Goal: Information Seeking & Learning: Learn about a topic

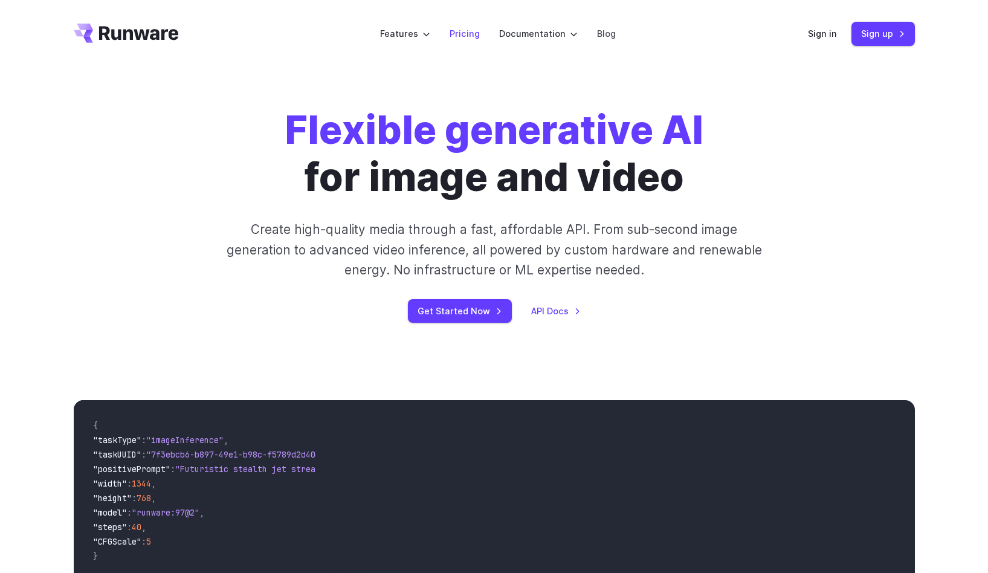
click at [468, 27] on link "Pricing" at bounding box center [465, 34] width 30 height 14
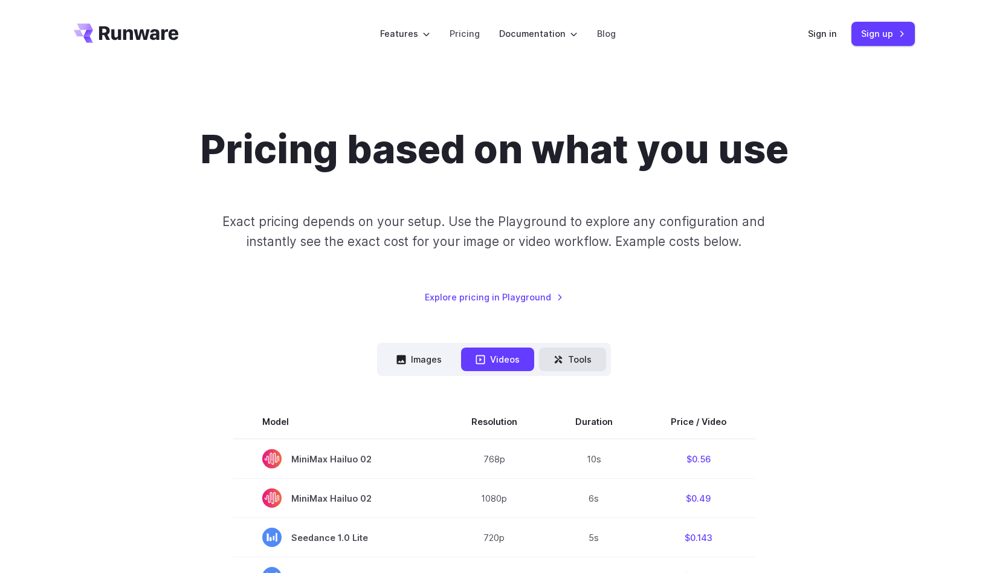
click at [565, 358] on button "Tools" at bounding box center [572, 360] width 67 height 24
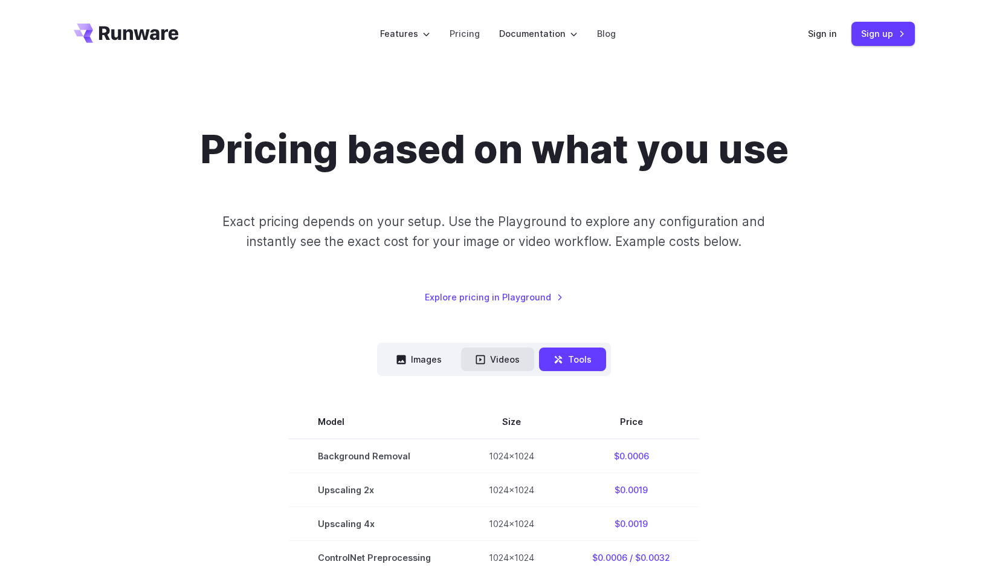
click at [507, 360] on button "Videos" at bounding box center [497, 360] width 73 height 24
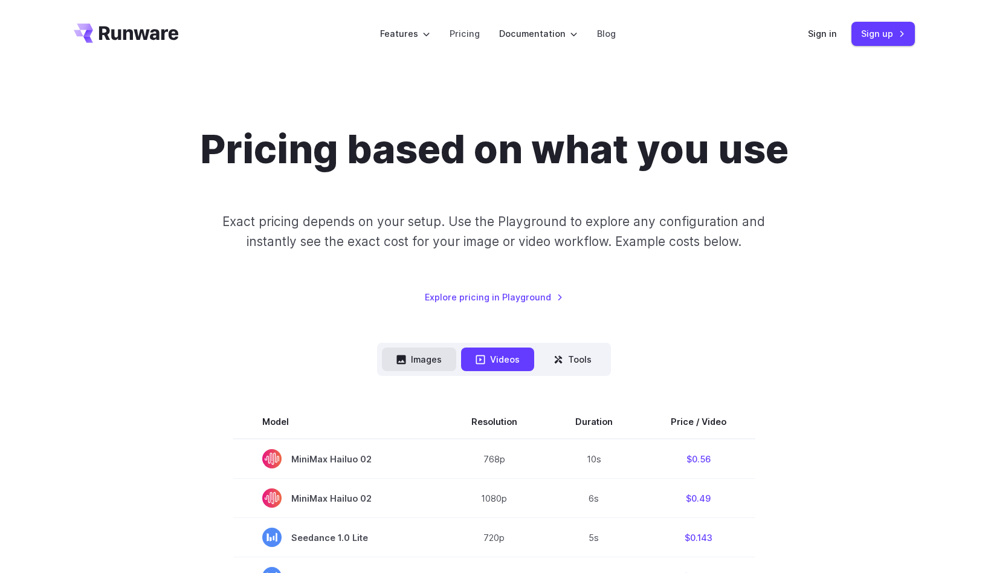
click at [439, 359] on button "Images" at bounding box center [419, 360] width 74 height 24
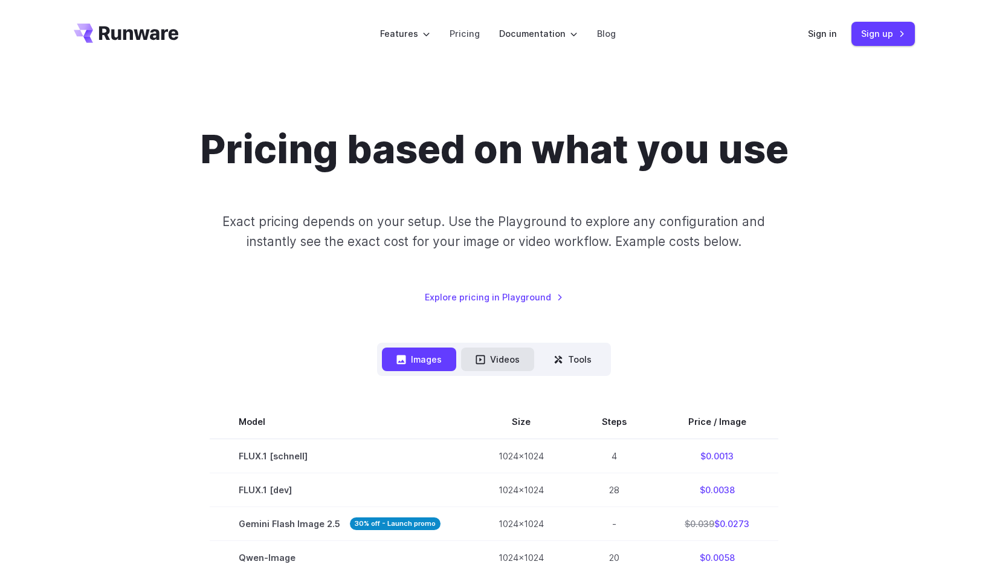
click at [491, 359] on button "Videos" at bounding box center [497, 360] width 73 height 24
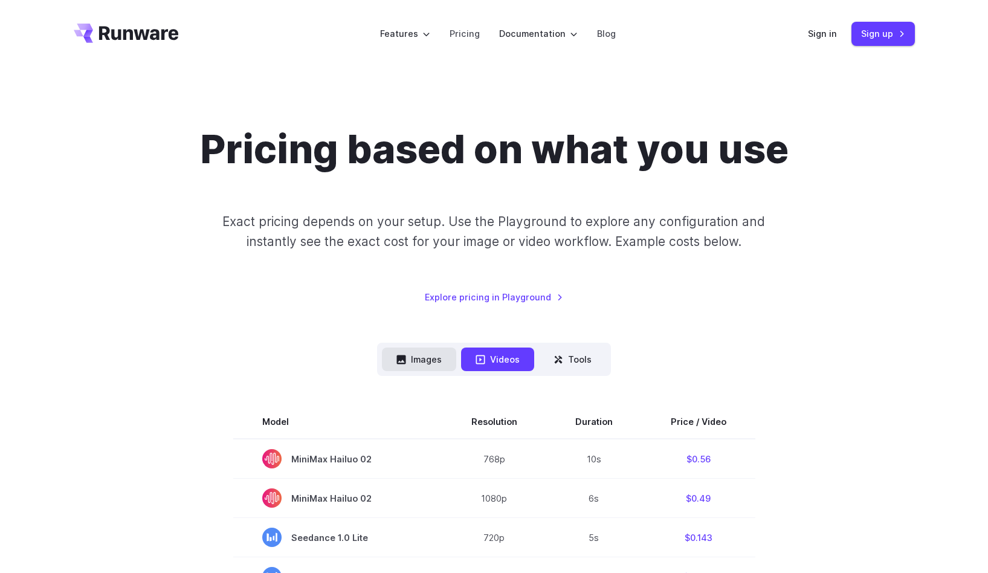
click at [434, 361] on button "Images" at bounding box center [419, 360] width 74 height 24
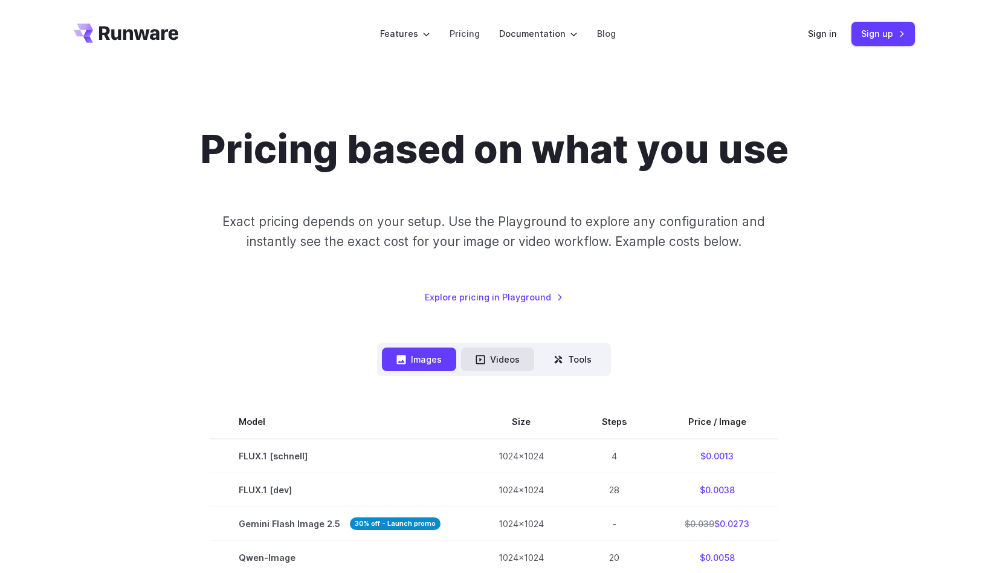
click at [496, 361] on button "Videos" at bounding box center [497, 360] width 73 height 24
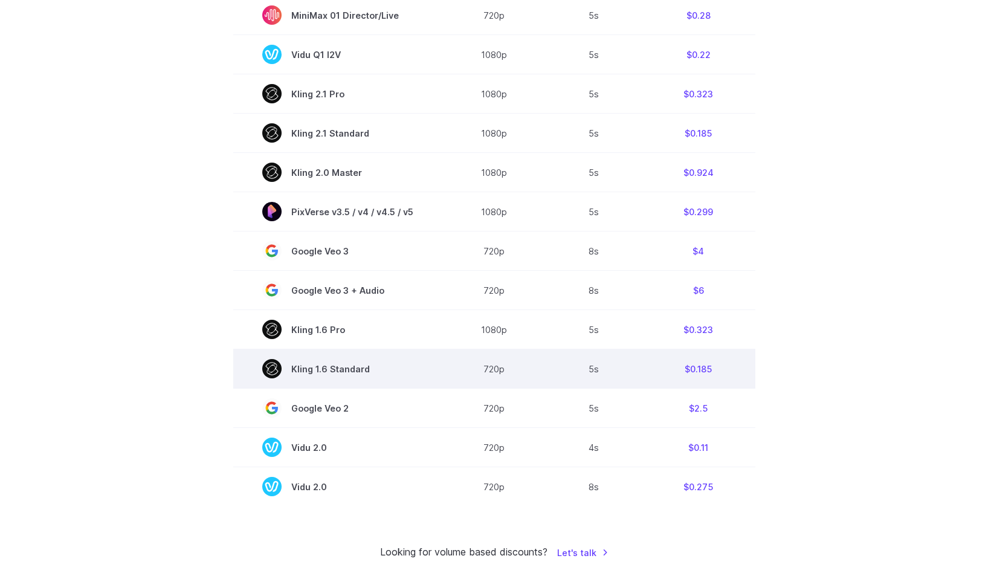
scroll to position [716, 0]
